Goal: Task Accomplishment & Management: Manage account settings

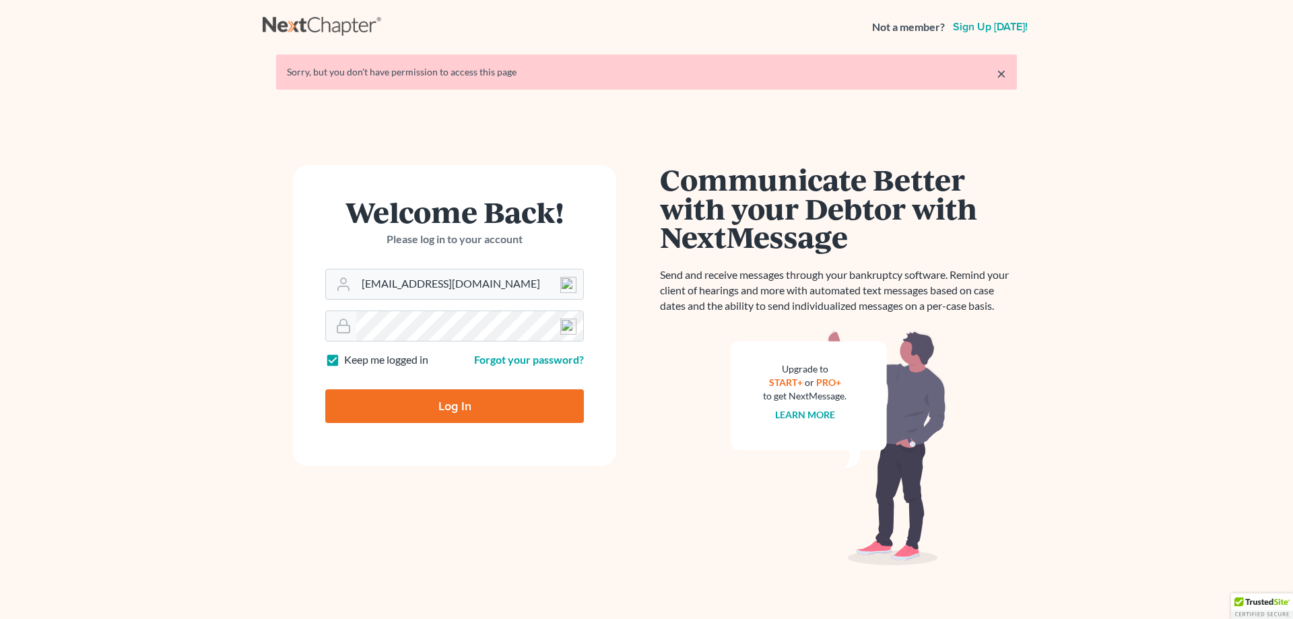
click at [433, 408] on input "Log In" at bounding box center [454, 406] width 259 height 34
type input "Thinking..."
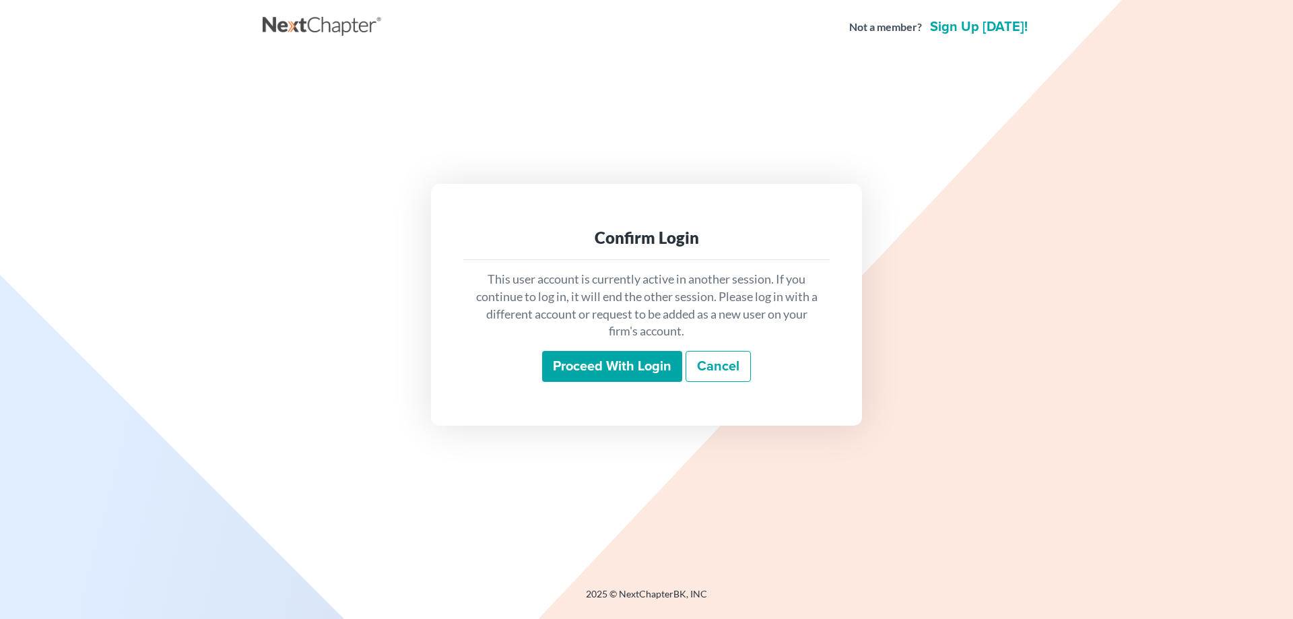
click at [597, 361] on input "Proceed with login" at bounding box center [612, 366] width 140 height 31
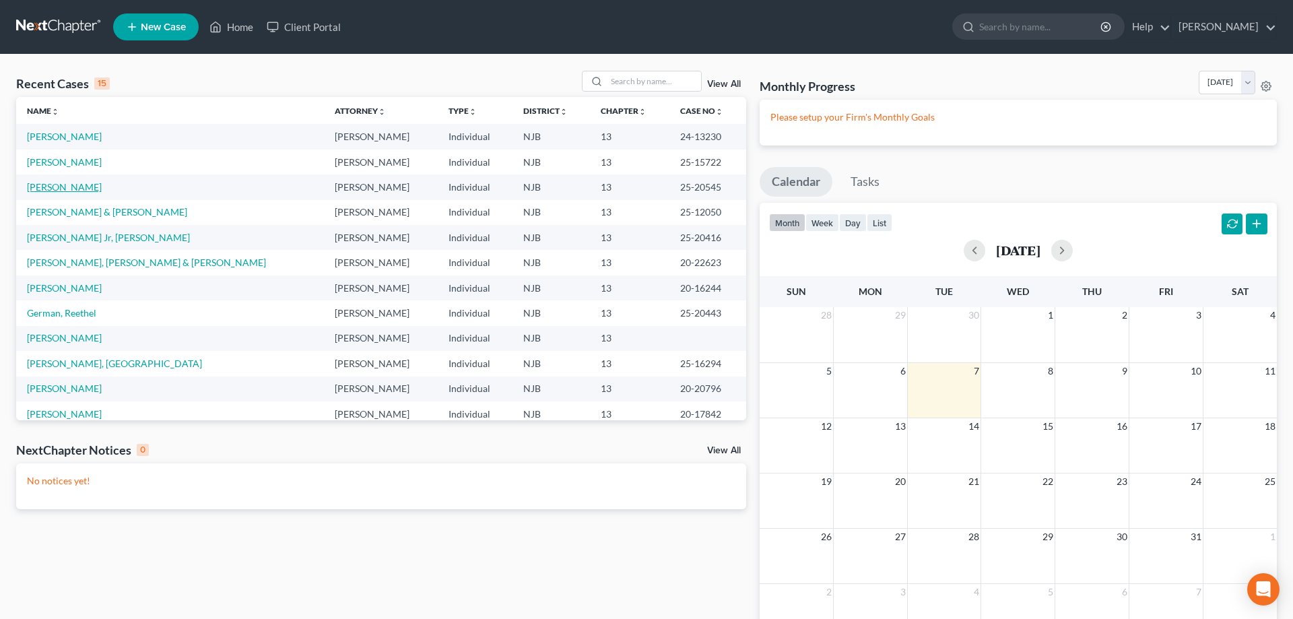
click at [71, 187] on link "Porch, Robert" at bounding box center [64, 186] width 75 height 11
